Goal: Information Seeking & Learning: Learn about a topic

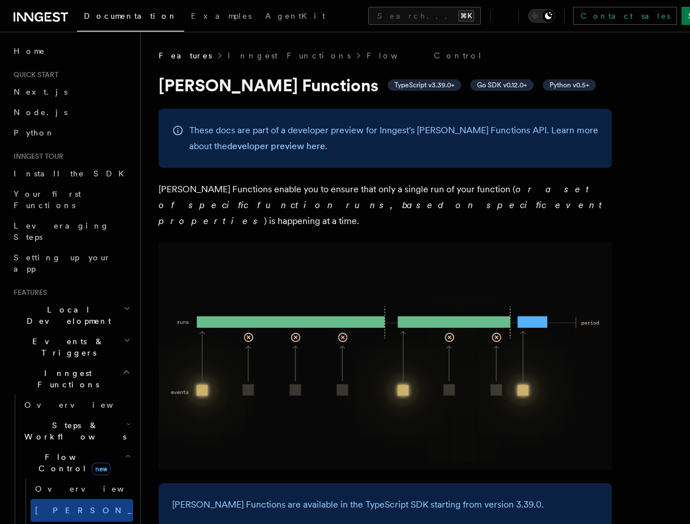
click at [47, 367] on span "Inngest Functions" at bounding box center [65, 378] width 113 height 23
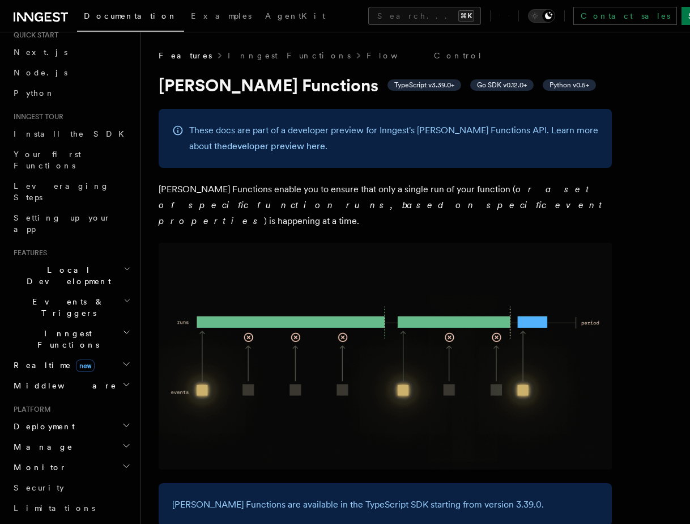
scroll to position [49, 0]
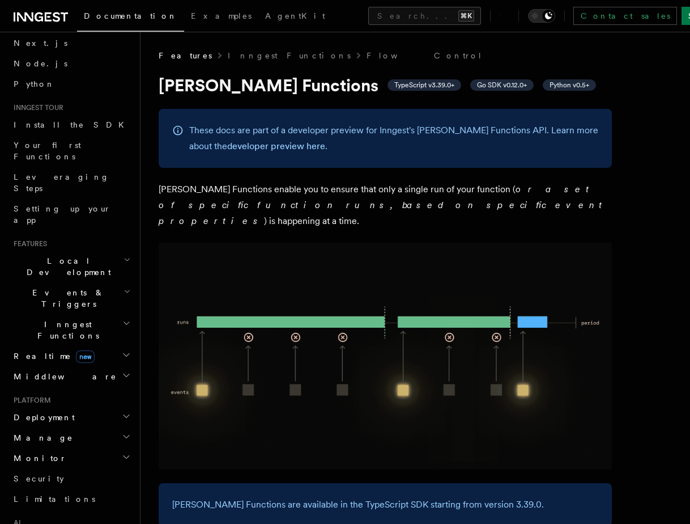
click at [28, 350] on span "Realtime new" at bounding box center [52, 355] width 86 height 11
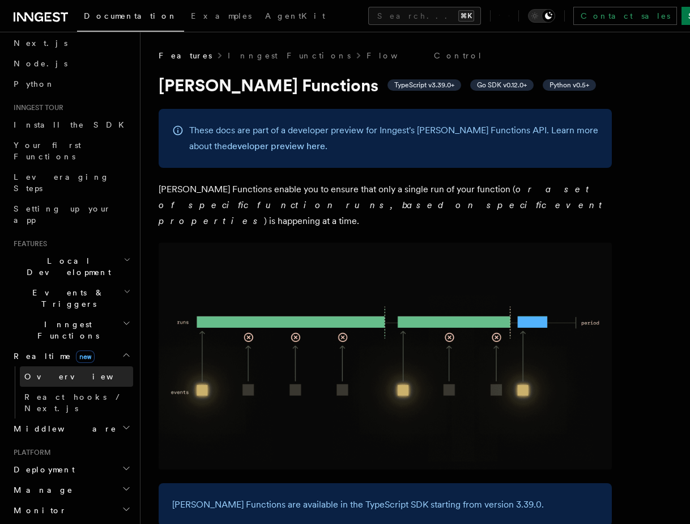
click at [41, 372] on span "Overview" at bounding box center [82, 376] width 117 height 9
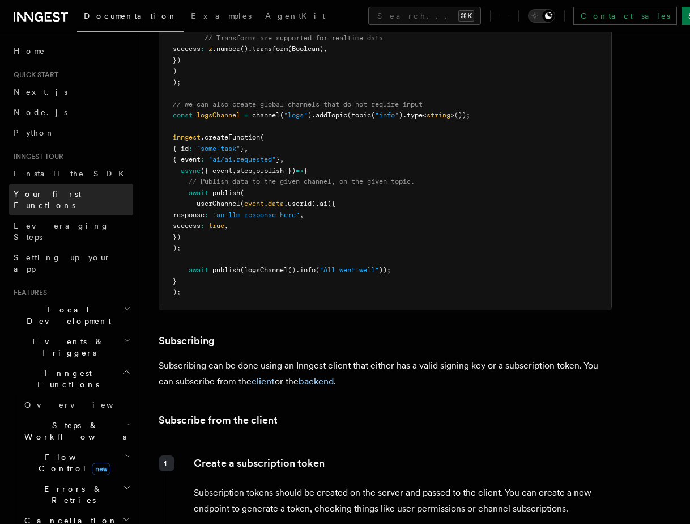
click at [44, 193] on span "Your first Functions" at bounding box center [47, 199] width 67 height 20
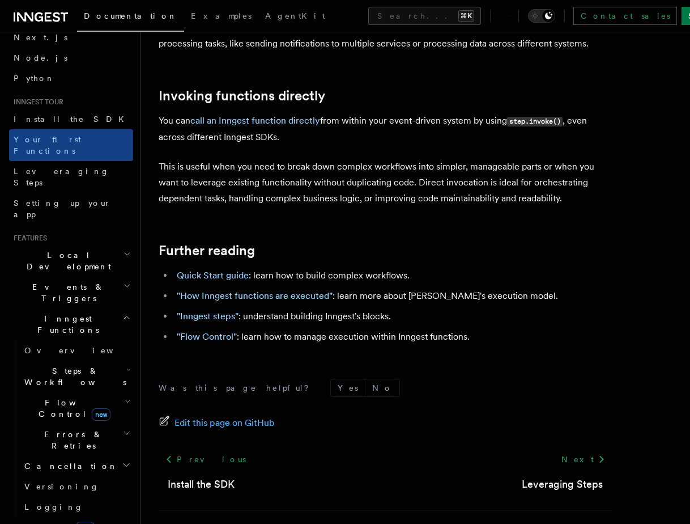
scroll to position [61, 0]
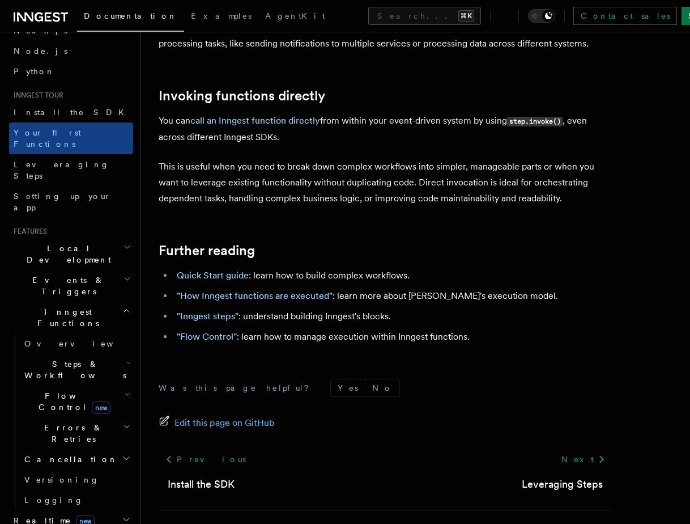
click at [57, 422] on span "Errors & Retries" at bounding box center [71, 433] width 103 height 23
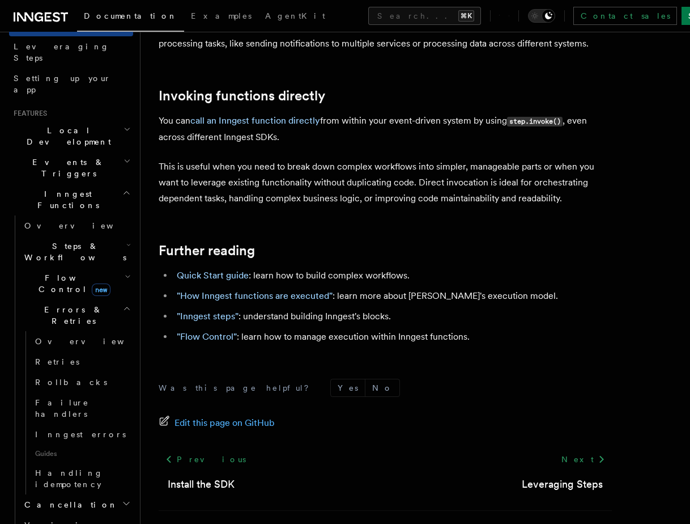
scroll to position [198, 0]
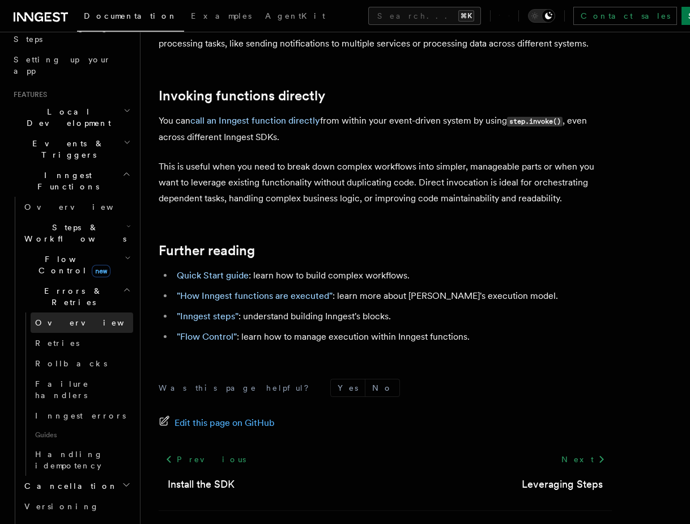
click at [48, 318] on span "Overview" at bounding box center [93, 322] width 117 height 9
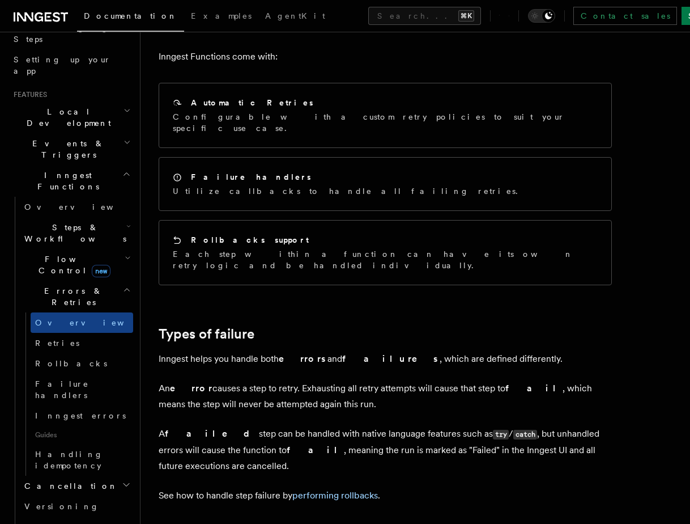
scroll to position [93, 0]
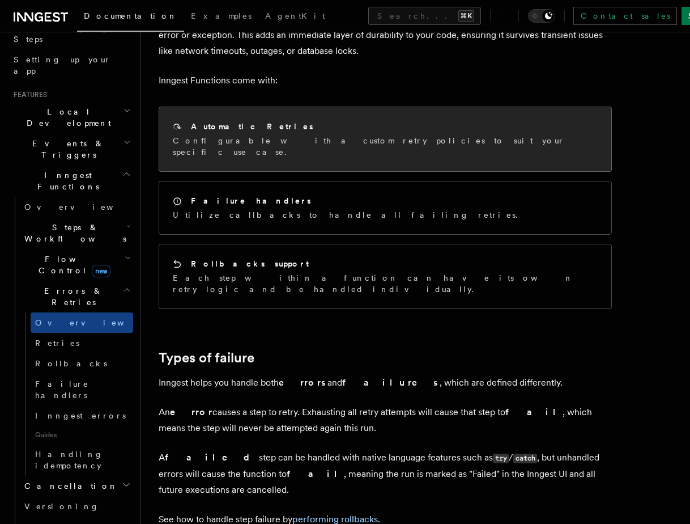
click at [240, 141] on p "Configurable with a custom retry policies to suit your specific use case." at bounding box center [385, 146] width 425 height 23
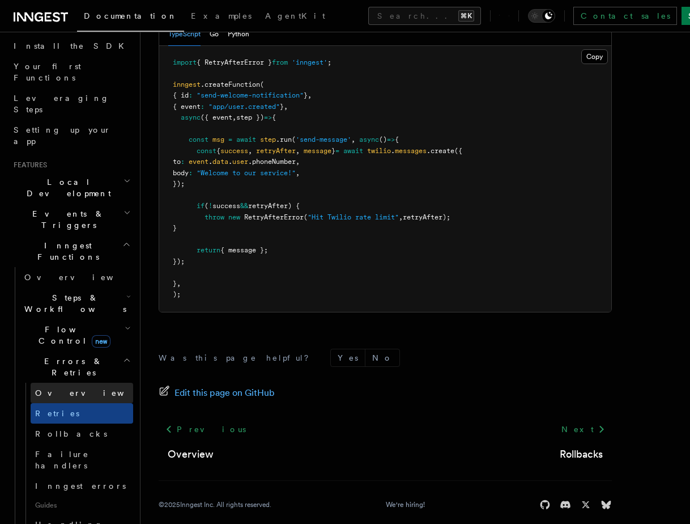
scroll to position [129, 0]
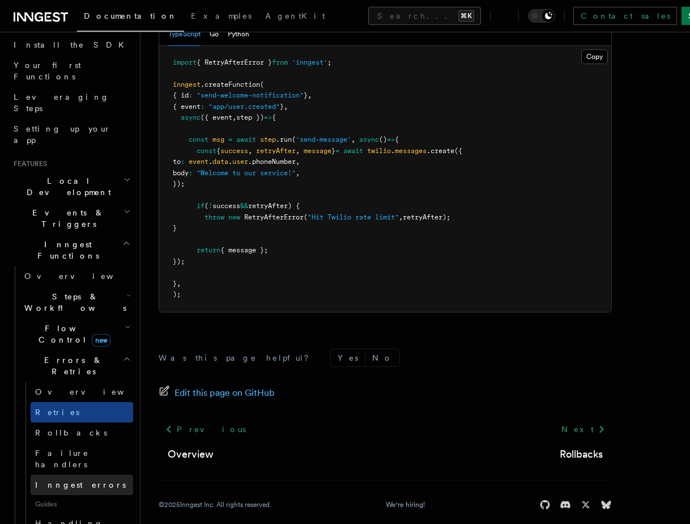
click at [62, 480] on span "Inngest errors" at bounding box center [80, 484] width 91 height 9
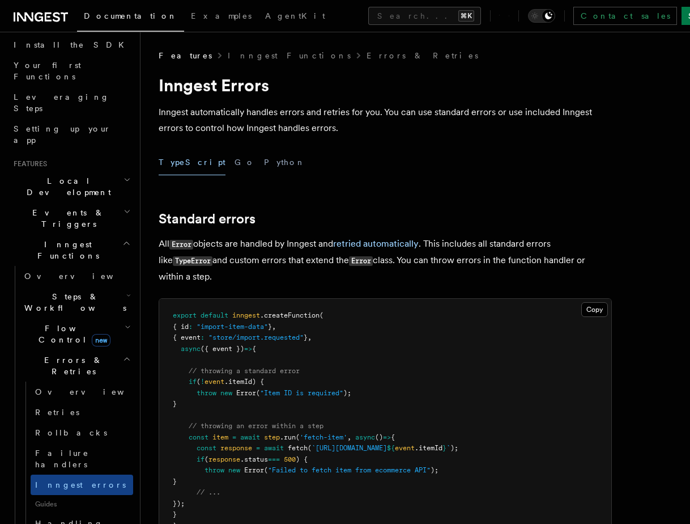
click at [62, 480] on span "Inngest errors" at bounding box center [80, 484] width 91 height 9
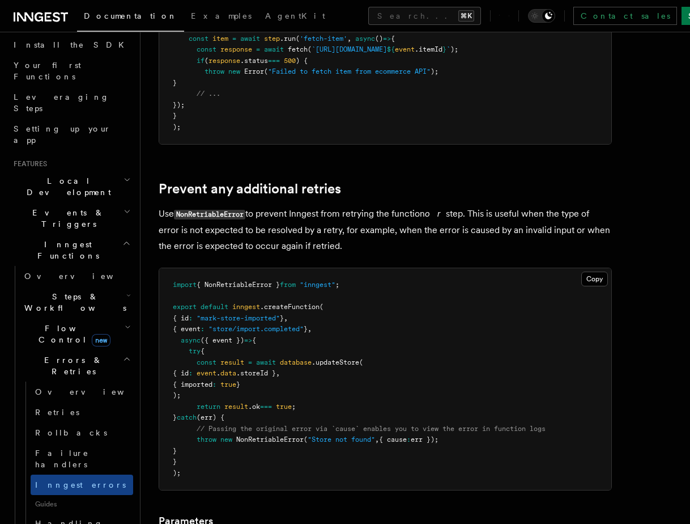
scroll to position [402, 0]
